Goal: Task Accomplishment & Management: Manage account settings

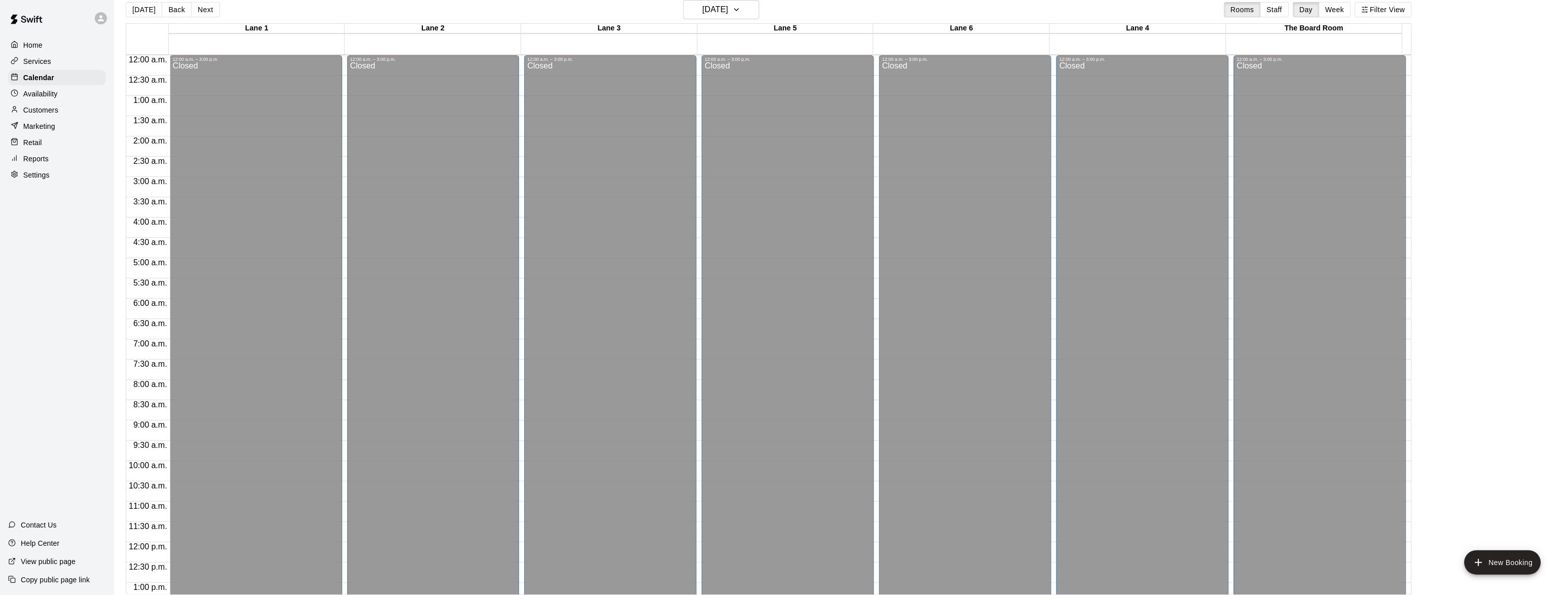
scroll to position [435, 0]
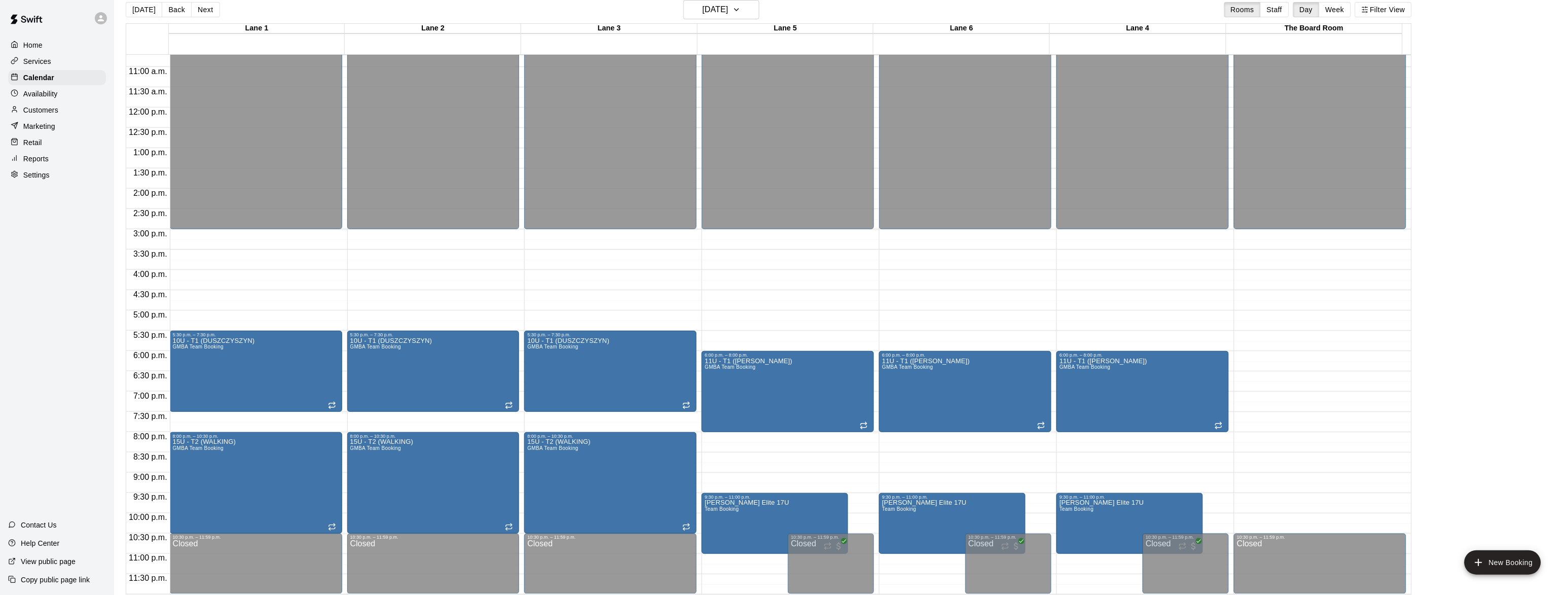
click at [40, 48] on p "Home" at bounding box center [33, 45] width 19 height 10
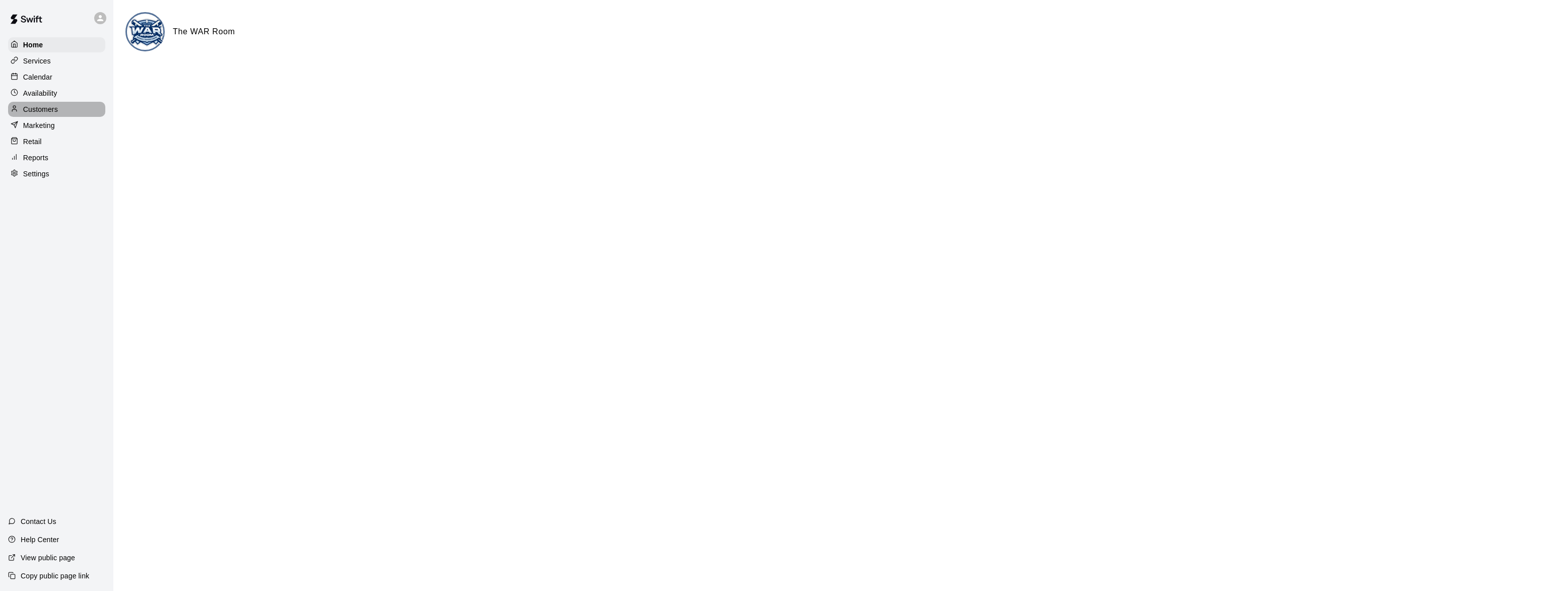
click at [25, 110] on p "Customers" at bounding box center [41, 109] width 35 height 10
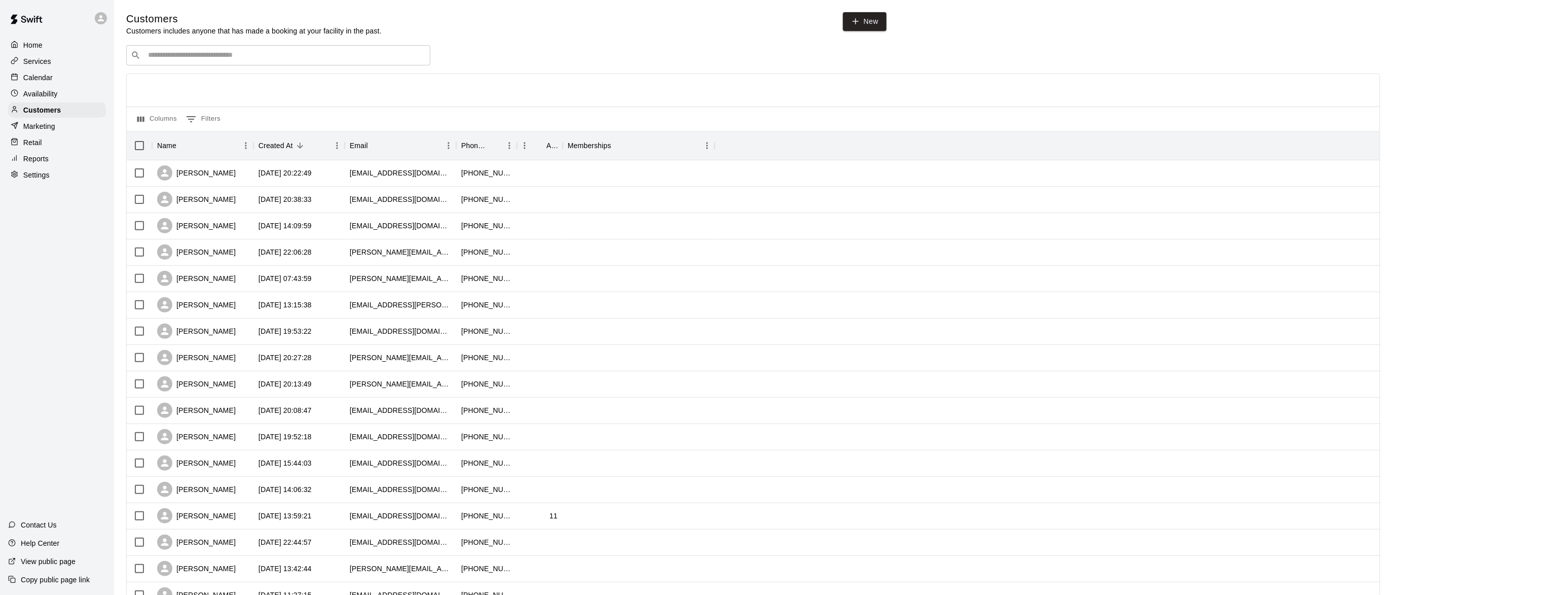
click at [29, 80] on p "Calendar" at bounding box center [38, 77] width 29 height 10
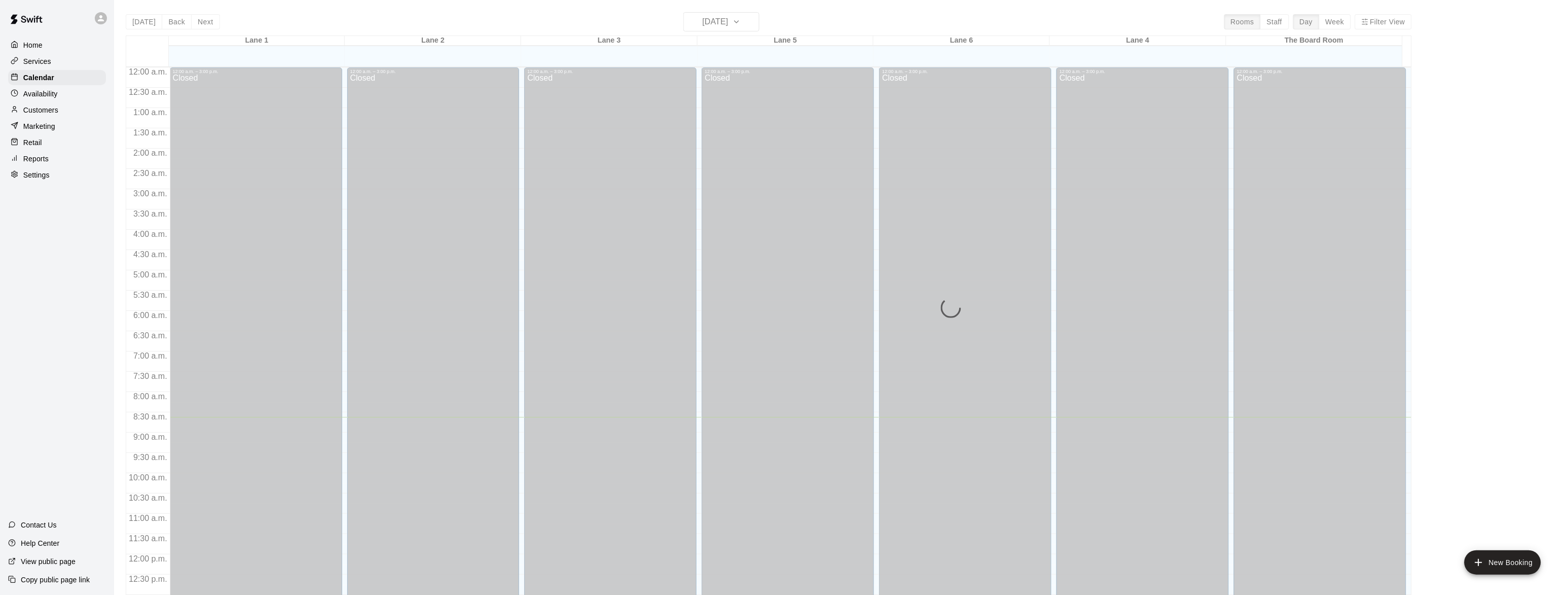
scroll to position [350, 0]
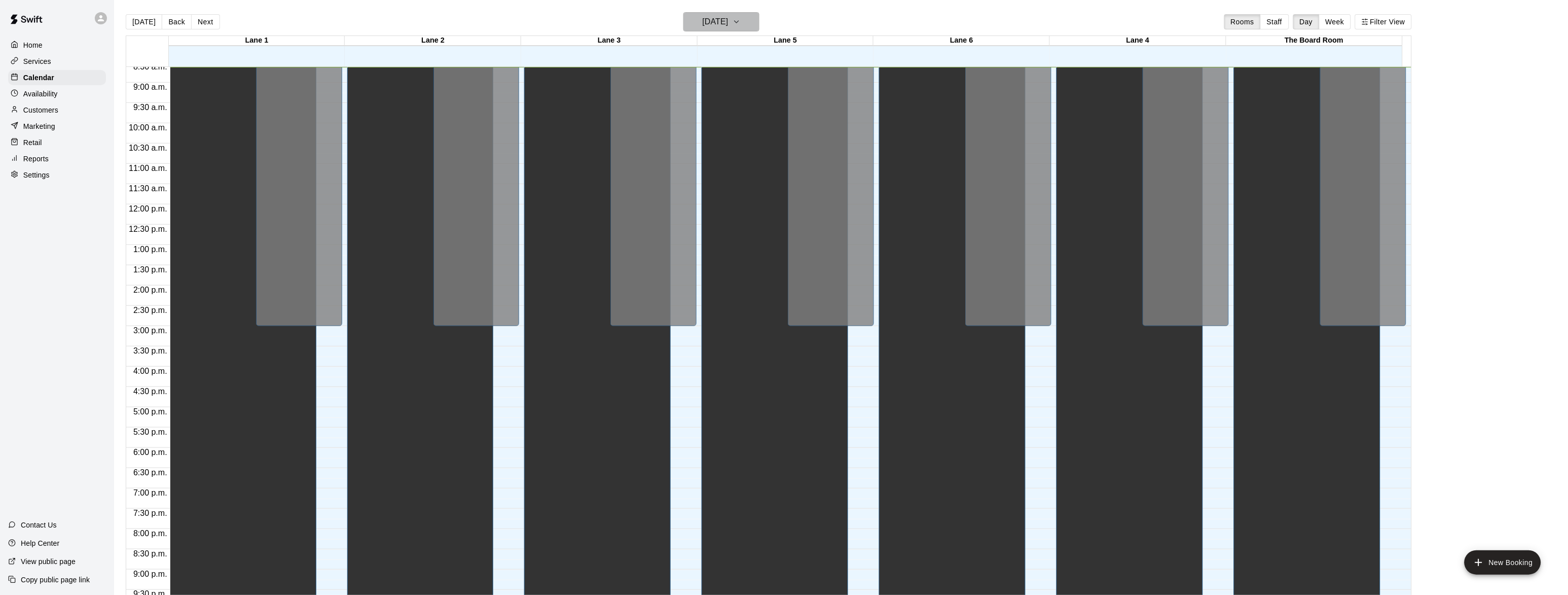
click at [729, 25] on h6 "[DATE]" at bounding box center [716, 22] width 26 height 15
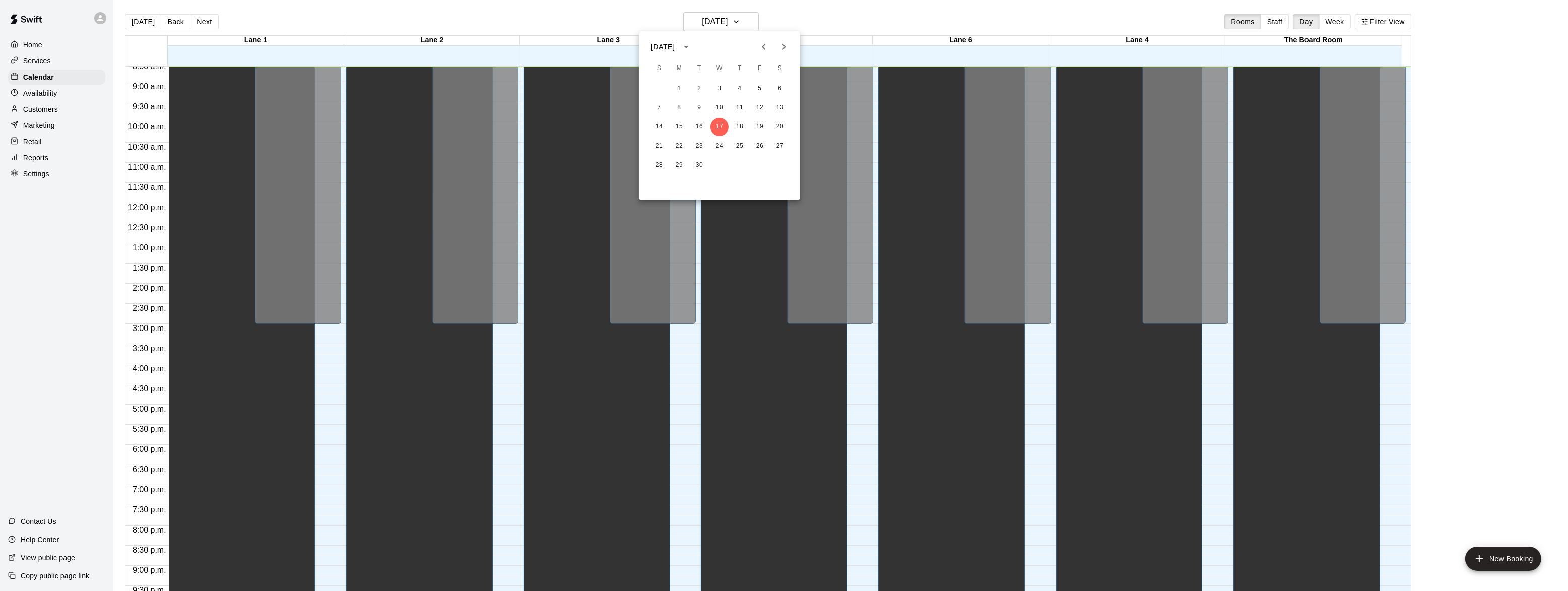
click at [782, 54] on button "Next month" at bounding box center [784, 46] width 20 height 20
click at [653, 148] on button "19" at bounding box center [659, 146] width 18 height 18
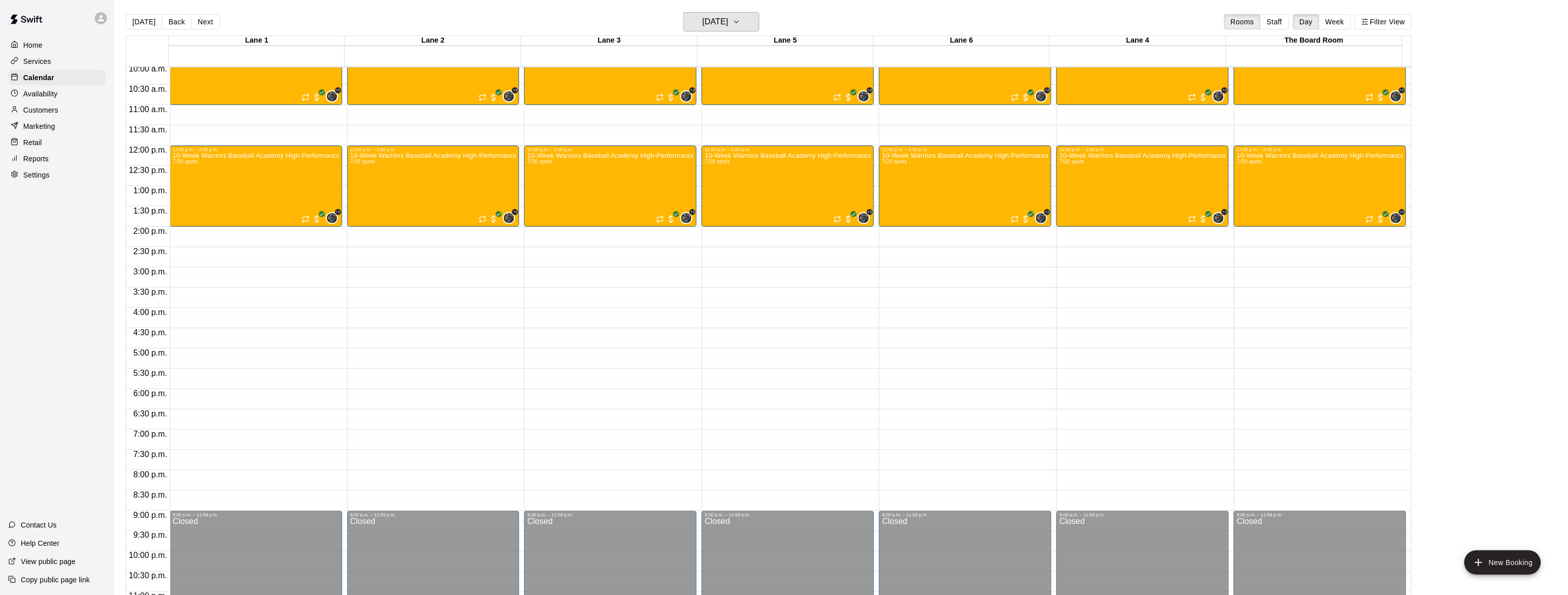
scroll to position [435, 0]
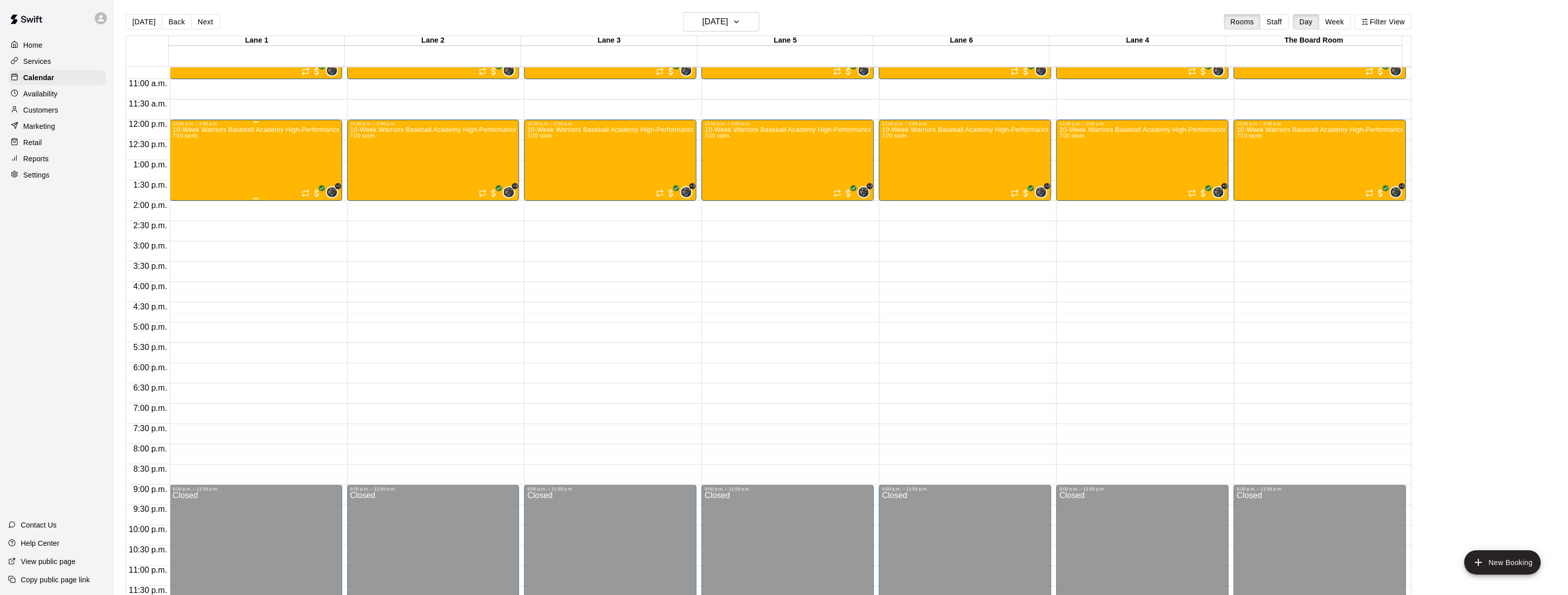
click at [262, 151] on div "10-Week Warriors Baseball Academy High-Performance Baseball Development Program…" at bounding box center [256, 423] width 166 height 595
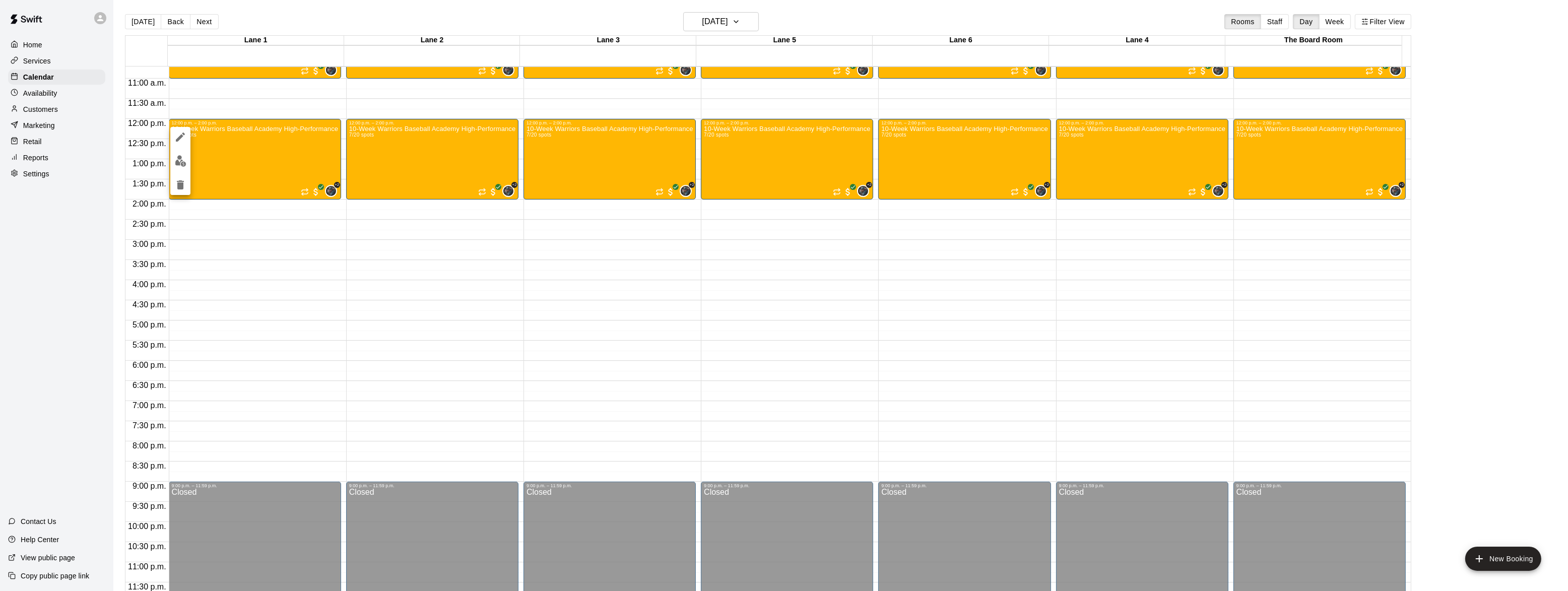
click at [334, 243] on div at bounding box center [784, 295] width 1568 height 591
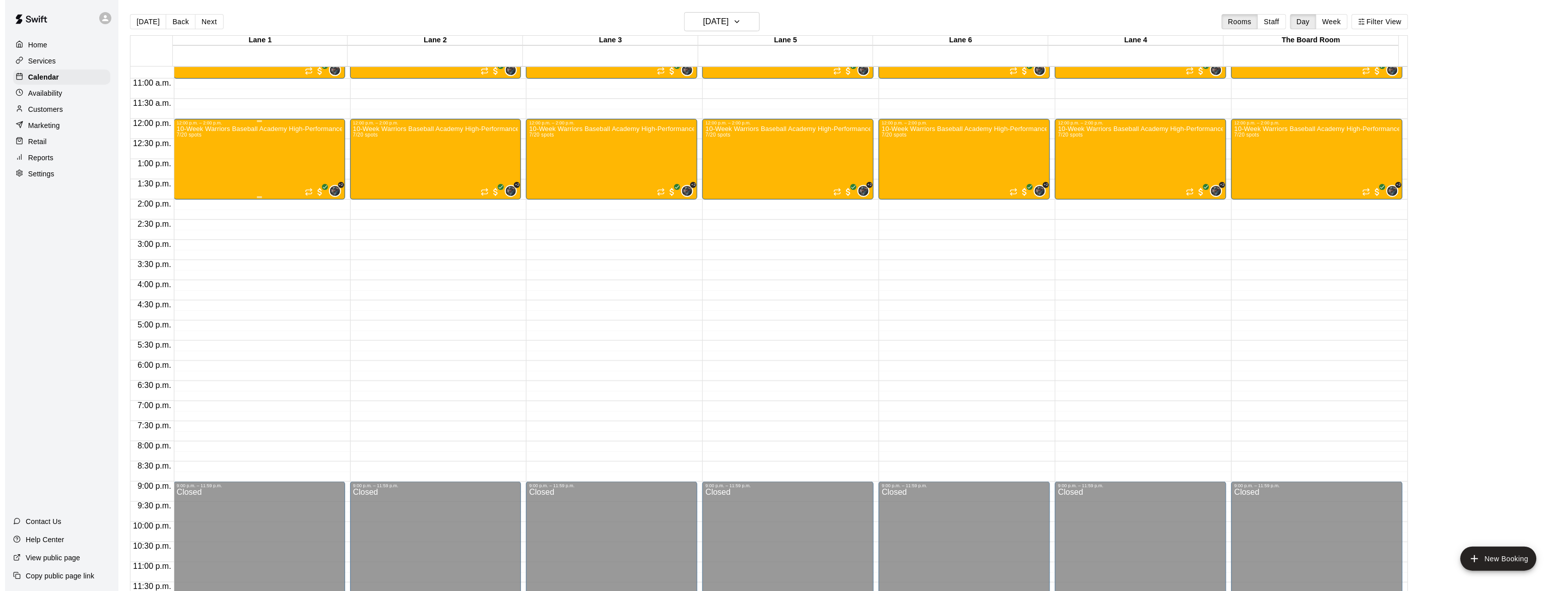
scroll to position [310, 0]
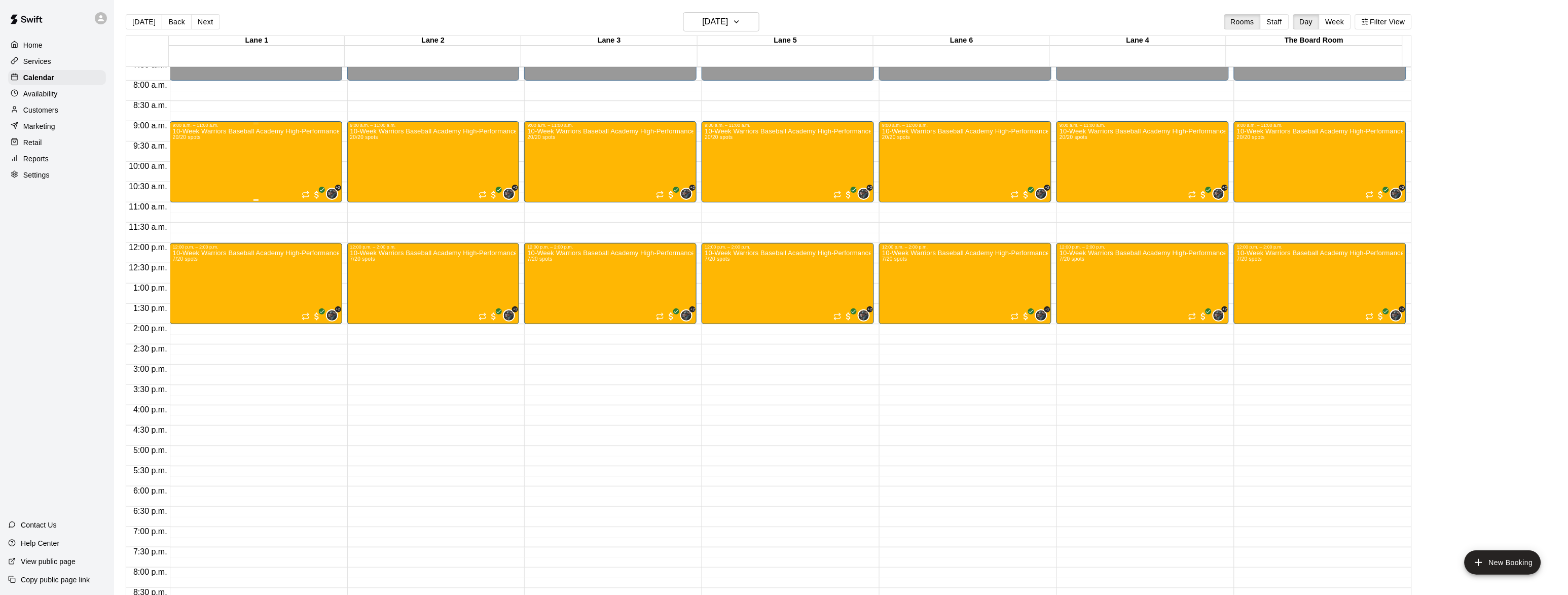
click at [275, 169] on div "10-Week Warriors Baseball Academy High-Performance Baseball Development Program…" at bounding box center [256, 425] width 166 height 595
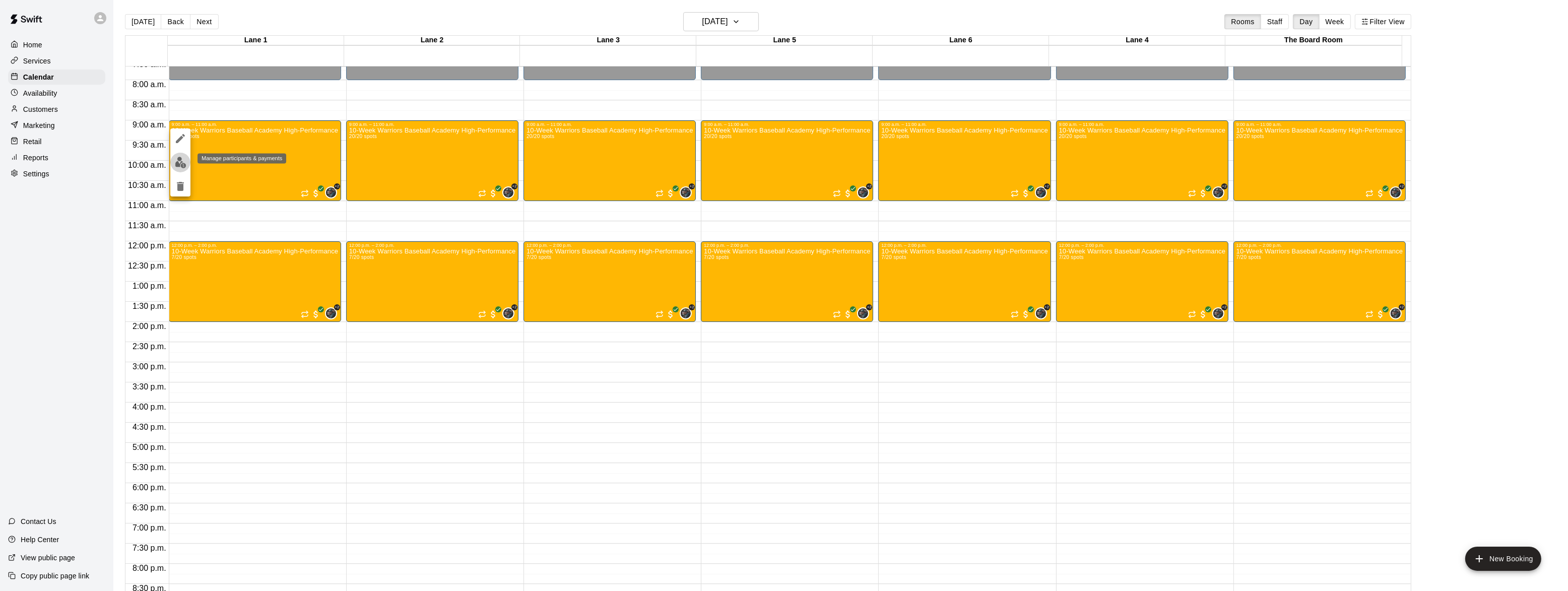
click at [178, 163] on img "edit" at bounding box center [180, 162] width 12 height 12
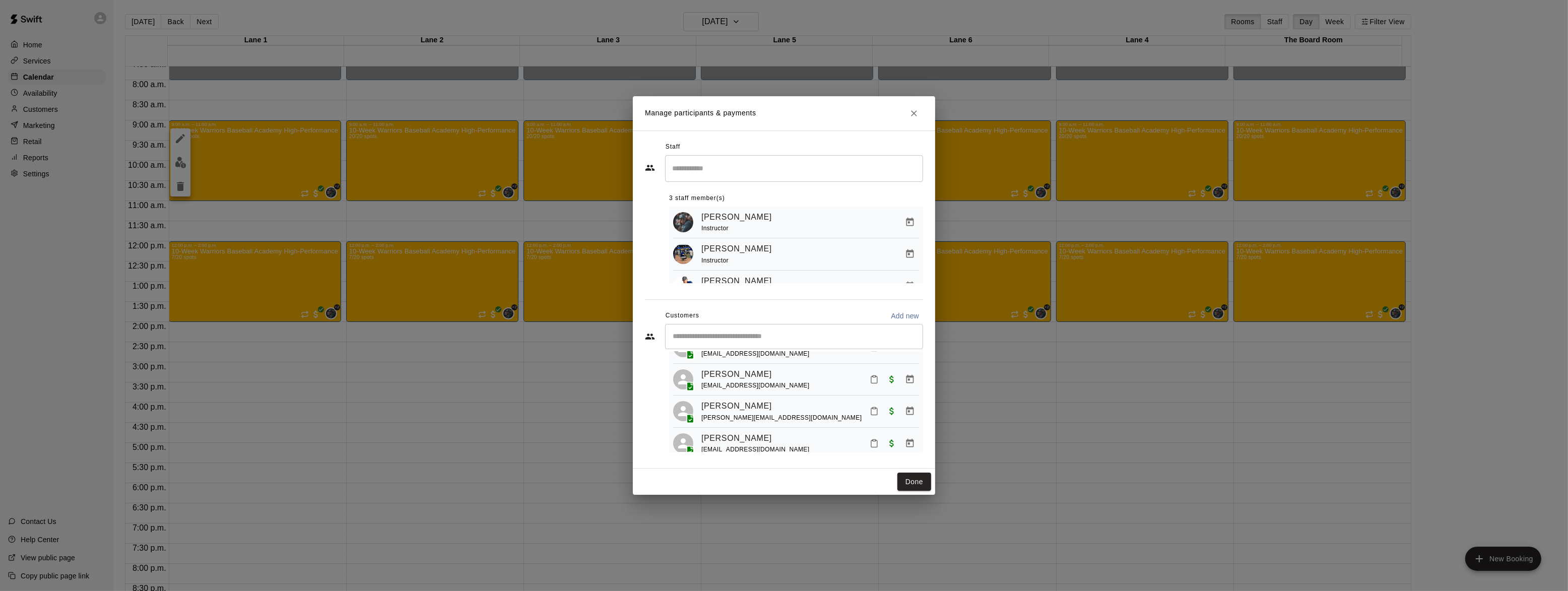
scroll to position [596, 0]
click at [910, 110] on icon "Close" at bounding box center [914, 113] width 10 height 10
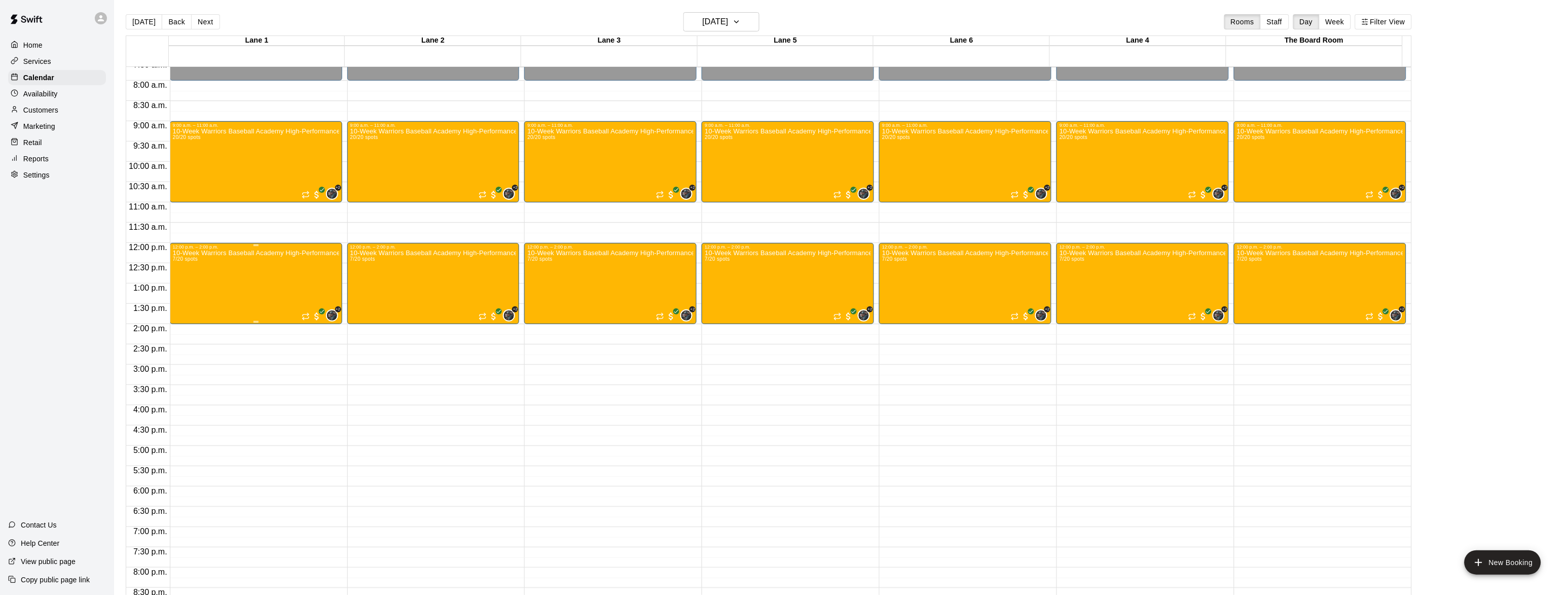
click at [202, 277] on div "10-Week Warriors Baseball Academy High-Performance Baseball Development Program…" at bounding box center [256, 547] width 166 height 595
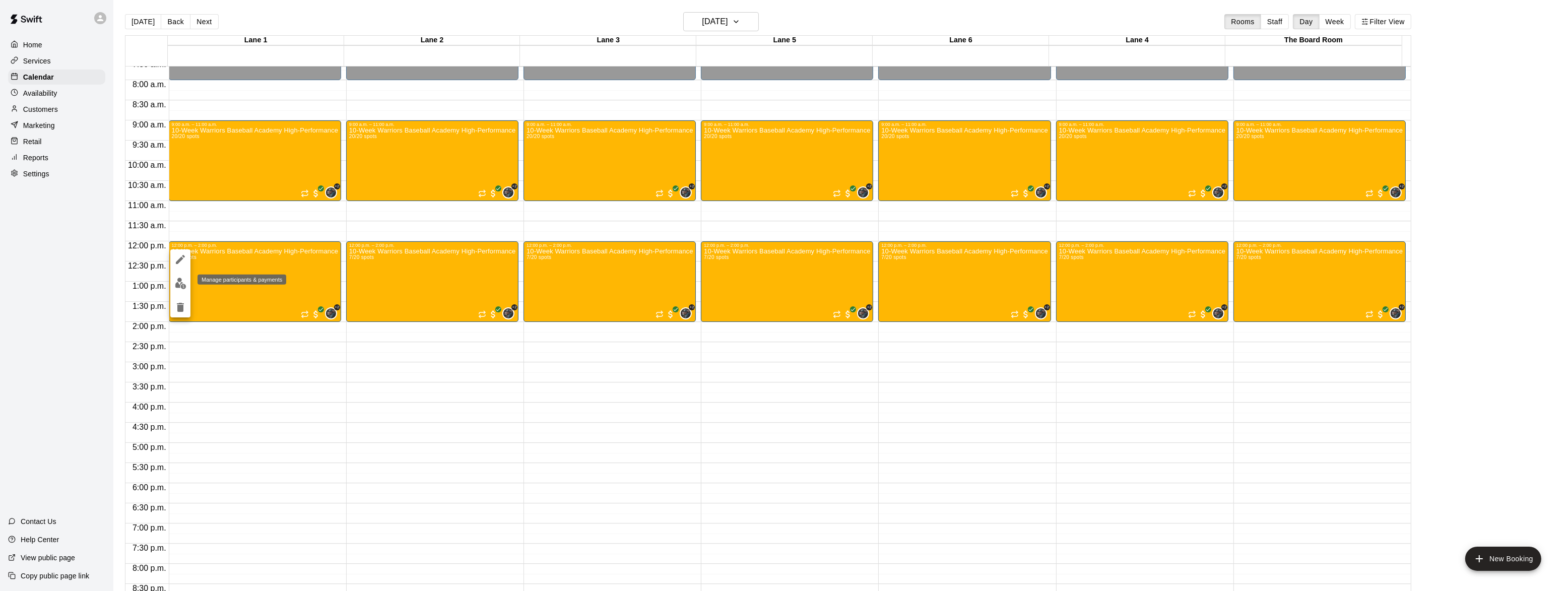
click at [173, 287] on button "edit" at bounding box center [180, 283] width 20 height 20
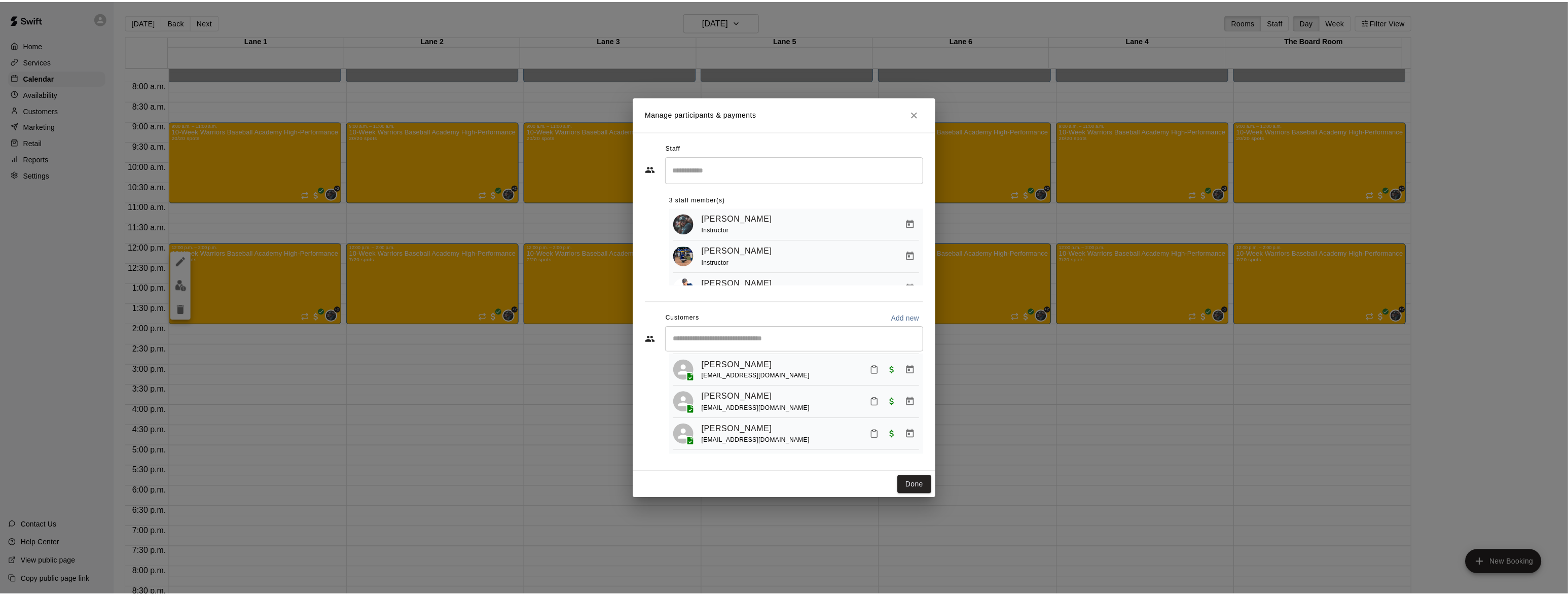
scroll to position [162, 0]
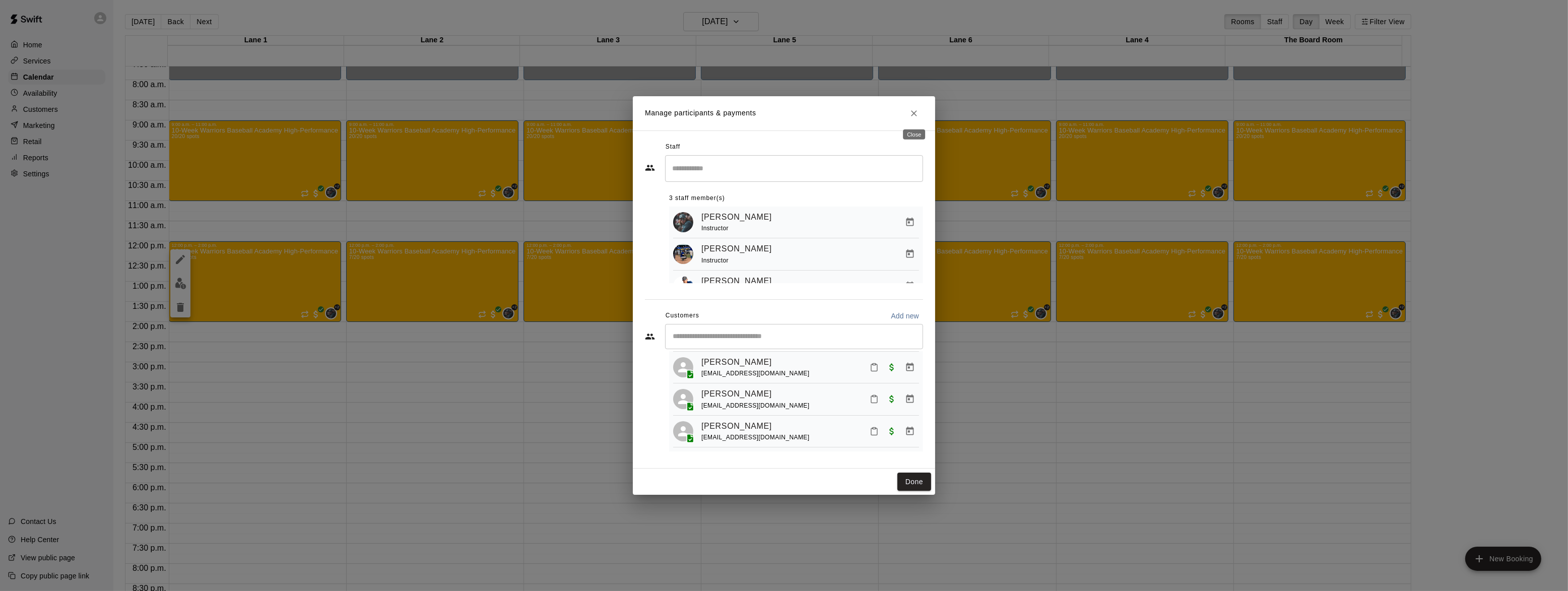
click at [910, 107] on button "Close" at bounding box center [914, 113] width 18 height 18
